Goal: Transaction & Acquisition: Purchase product/service

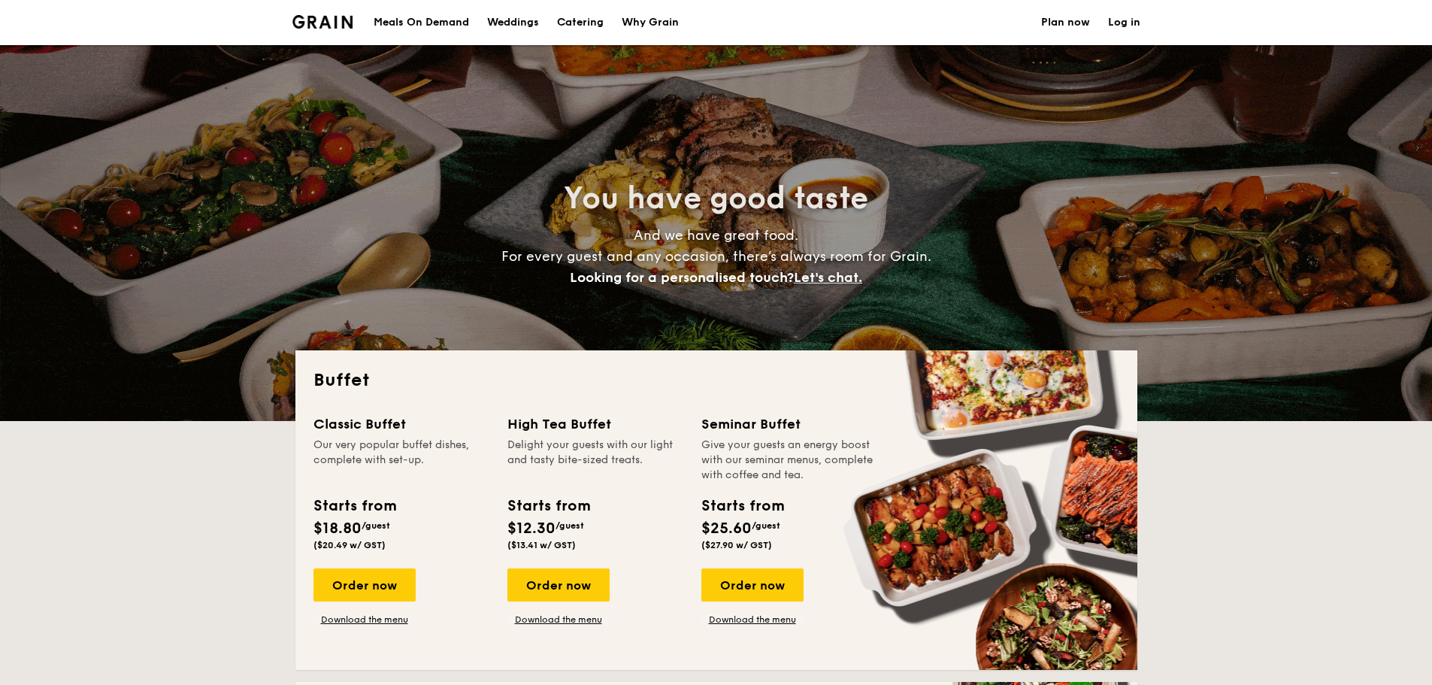
select select
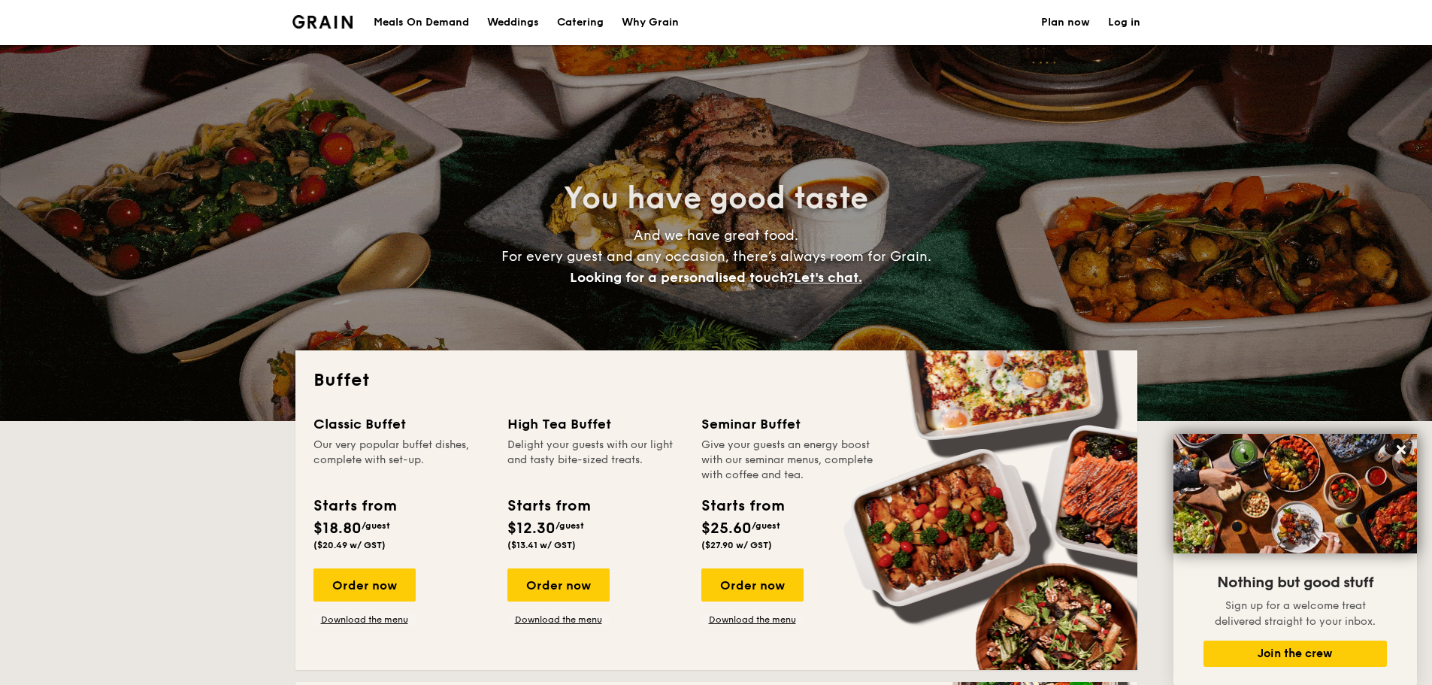
click at [585, 31] on h1 "Catering" at bounding box center [580, 22] width 47 height 45
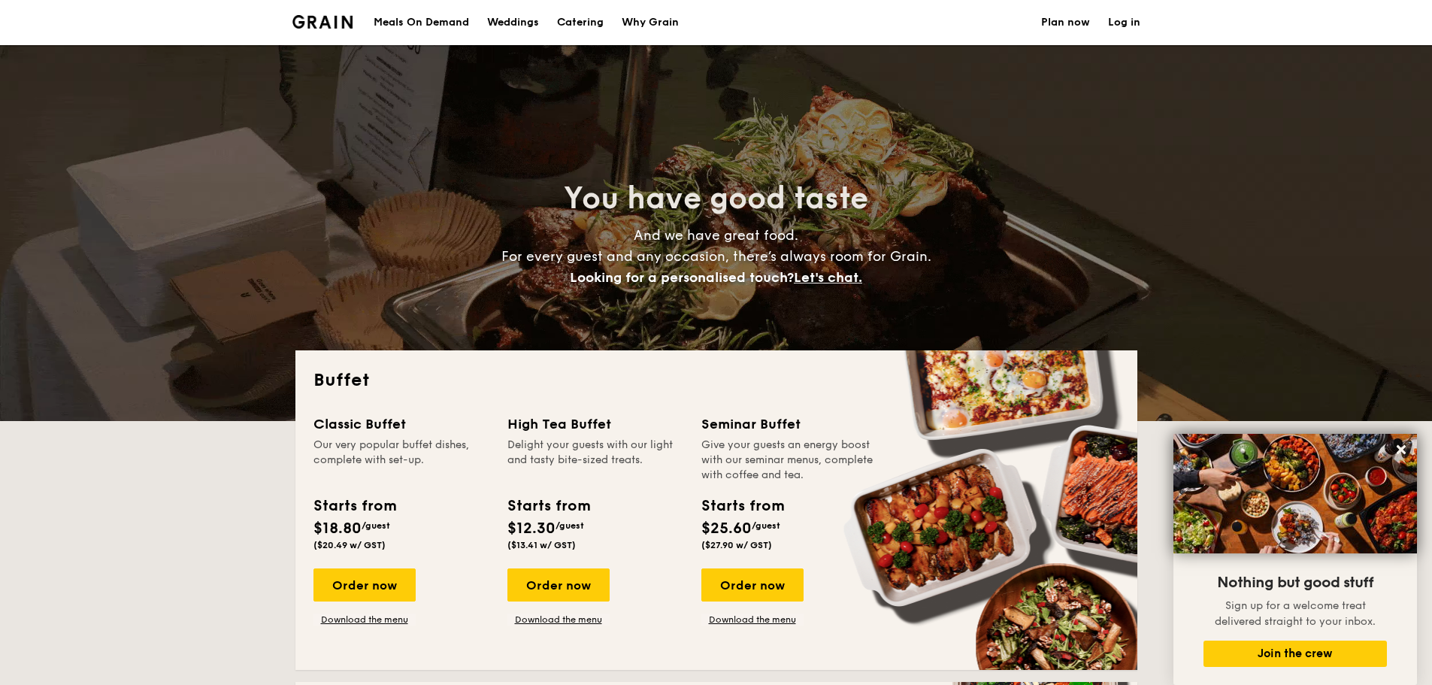
click at [585, 31] on h1 "Catering" at bounding box center [580, 22] width 47 height 45
click at [588, 26] on h1 "Catering" at bounding box center [580, 22] width 47 height 45
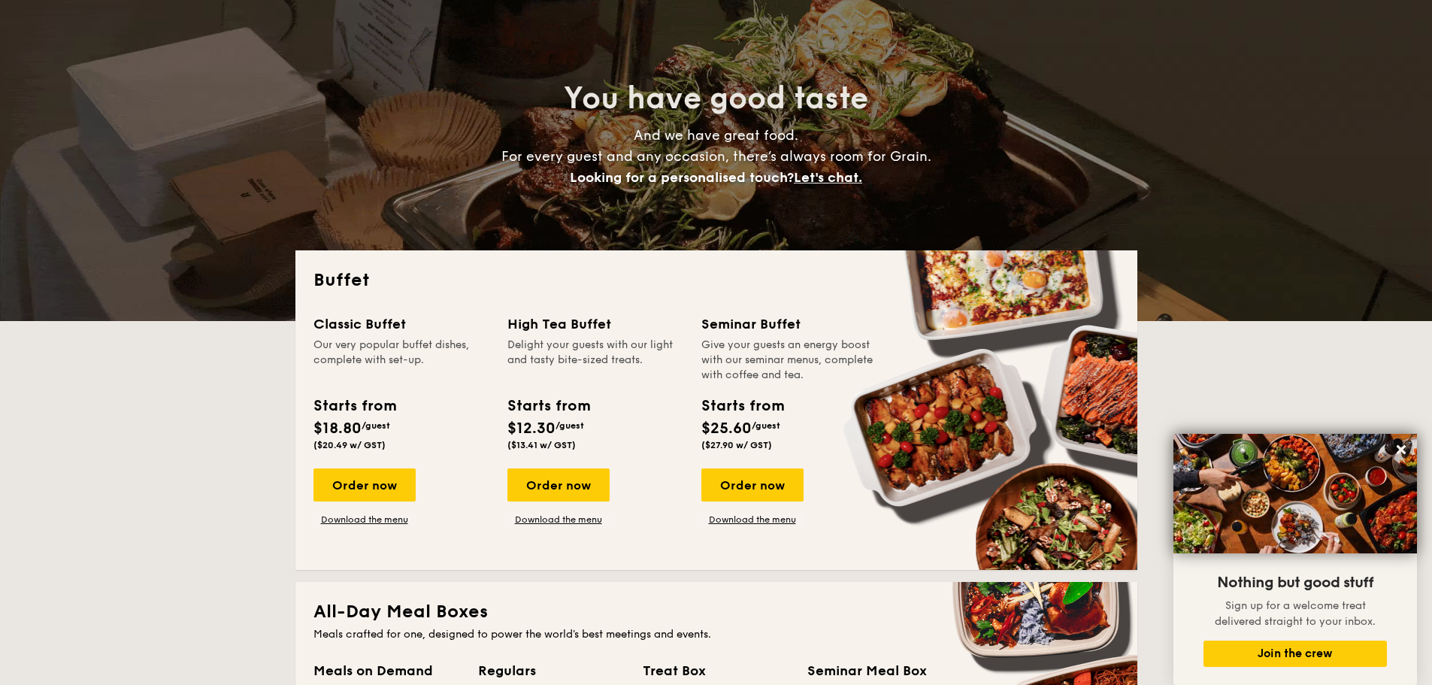
scroll to position [150, 0]
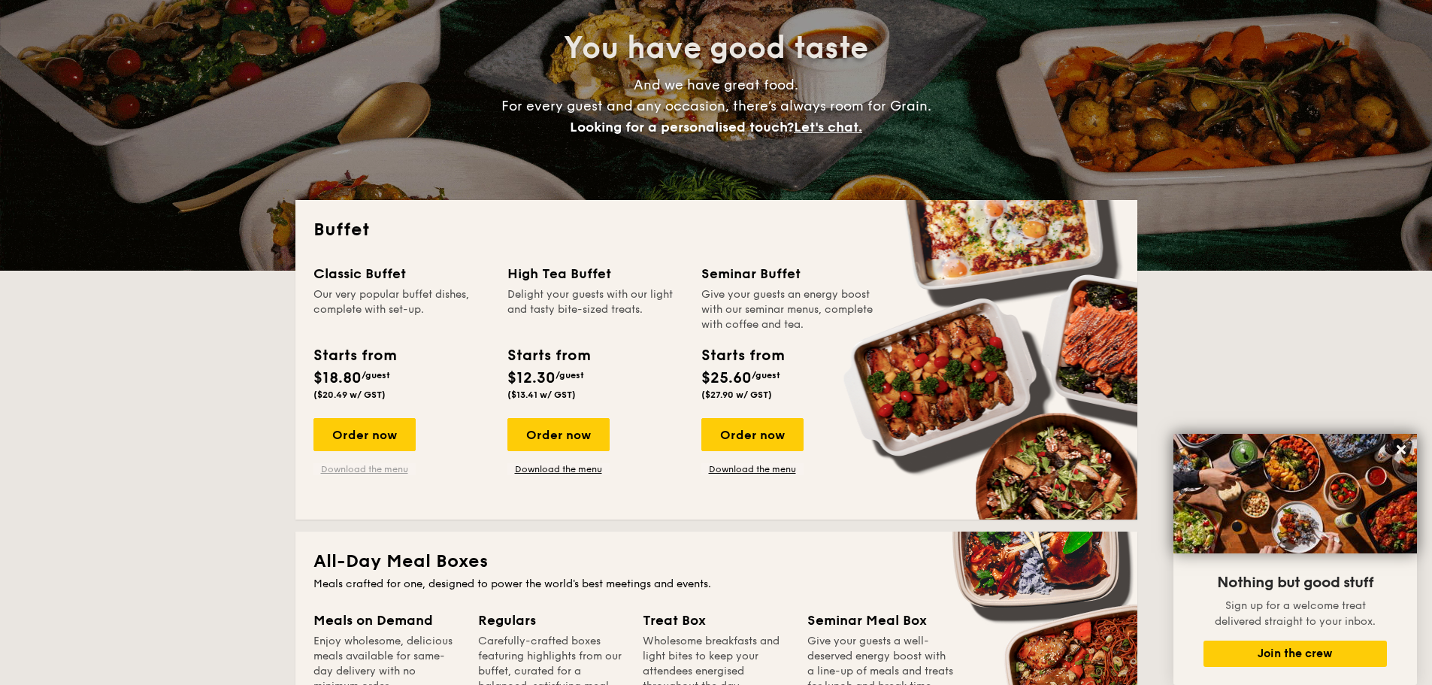
drag, startPoint x: 386, startPoint y: 462, endPoint x: 377, endPoint y: 465, distance: 9.5
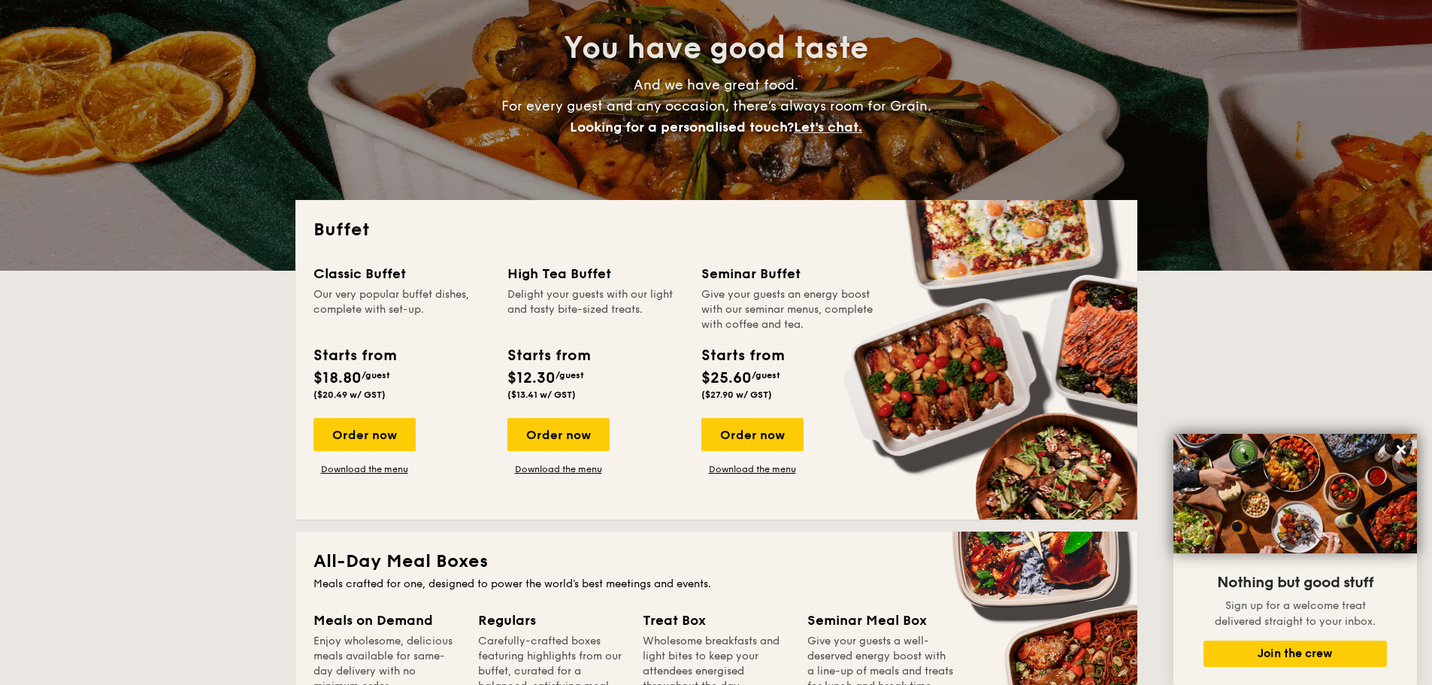
drag, startPoint x: 377, startPoint y: 465, endPoint x: 431, endPoint y: 473, distance: 54.7
click at [431, 473] on div "Order now Download the menu" at bounding box center [401, 446] width 176 height 57
click at [372, 443] on div "Order now" at bounding box center [364, 434] width 102 height 33
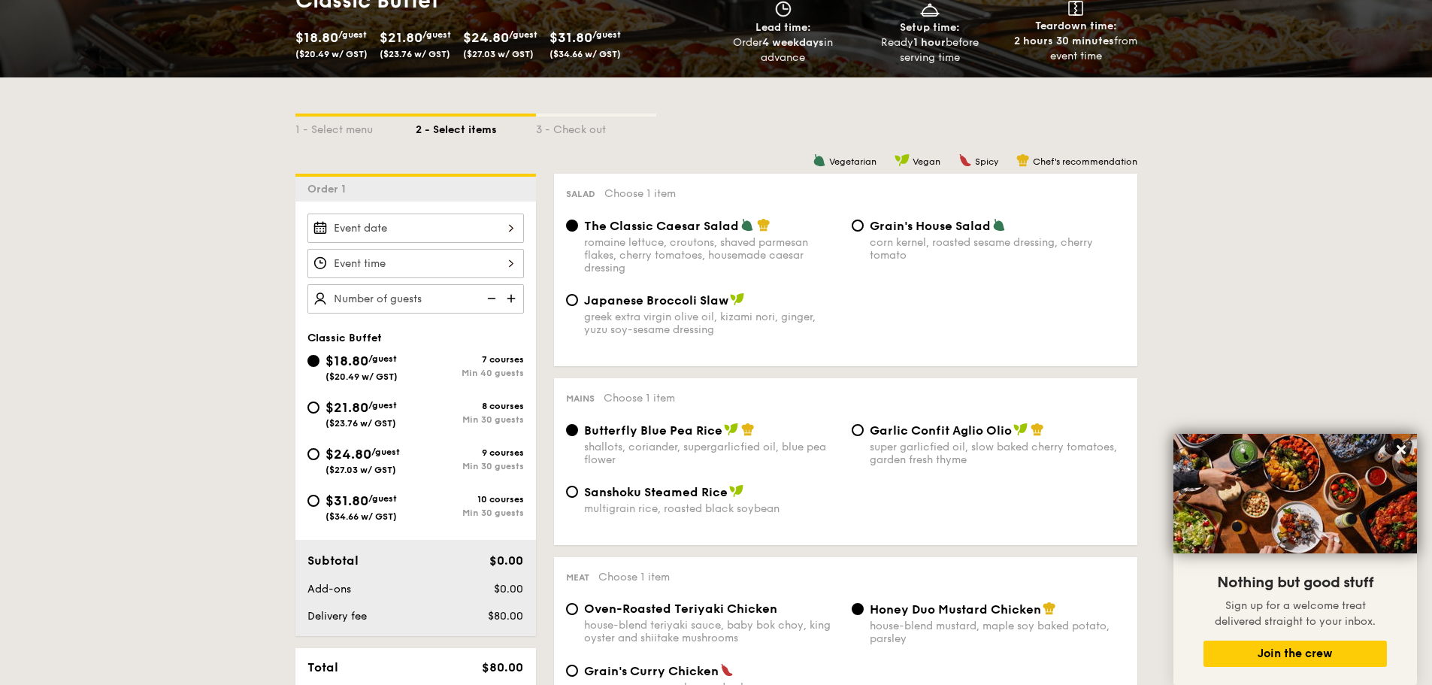
scroll to position [301, 0]
